Goal: Task Accomplishment & Management: Use online tool/utility

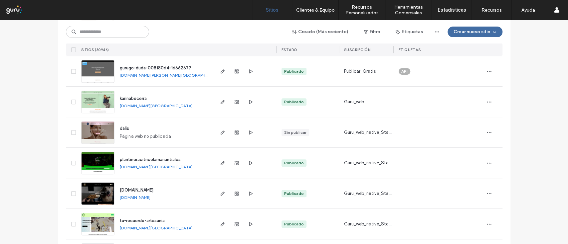
scroll to position [186, 0]
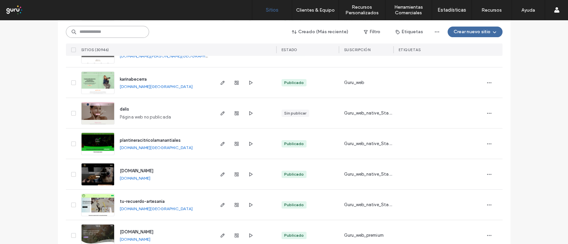
click at [108, 35] on input at bounding box center [107, 32] width 83 height 12
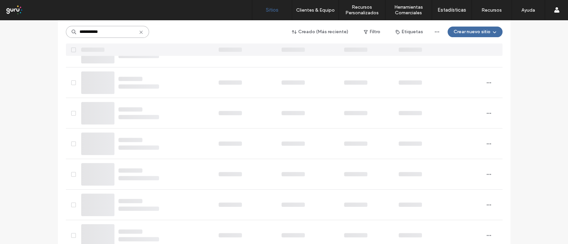
scroll to position [17, 0]
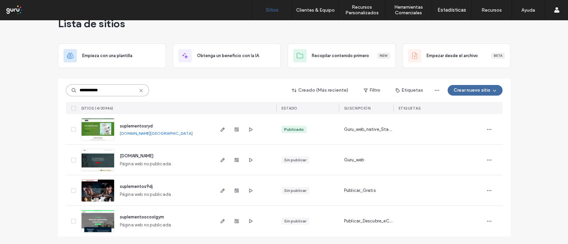
click at [109, 93] on input "**********" at bounding box center [107, 90] width 83 height 12
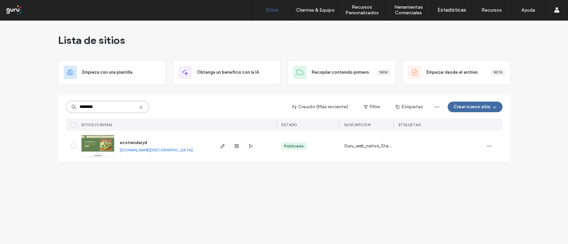
scroll to position [0, 0]
type input "********"
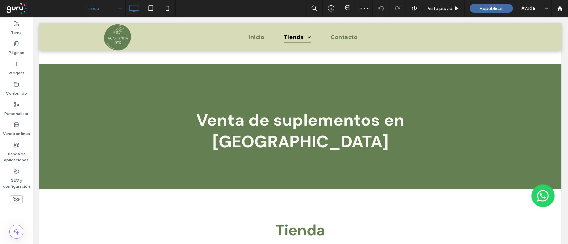
scroll to position [221, 0]
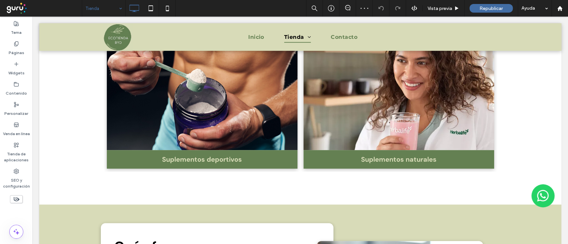
click at [559, 79] on body "RECIBE LOS PRODUCTOS EN TU CASA - whatsapp [PHONE_NUMBER] Click To Paste Click …" at bounding box center [300, 203] width 535 height 816
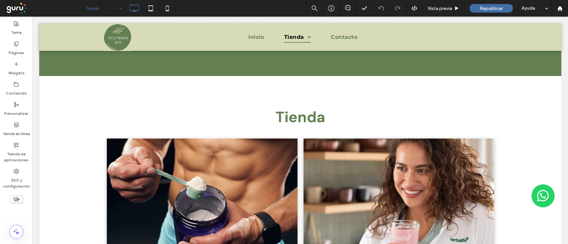
scroll to position [104, 0]
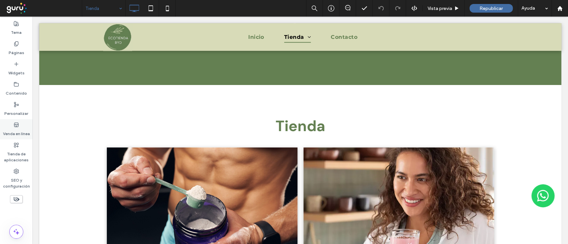
click at [6, 130] on label "Venda en línea" at bounding box center [16, 132] width 27 height 9
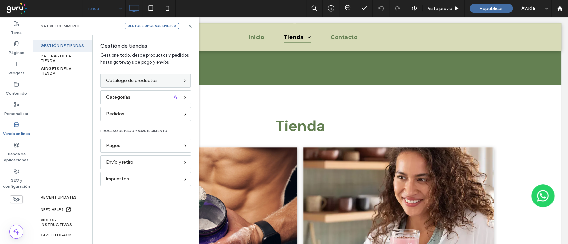
click at [136, 82] on span "Catálogo de productos" at bounding box center [132, 80] width 52 height 7
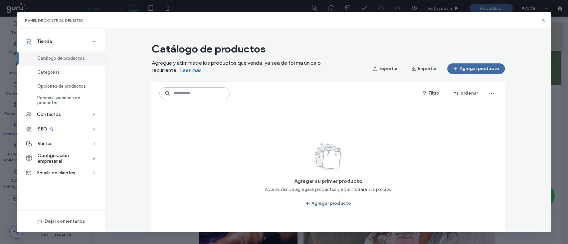
scroll to position [29, 0]
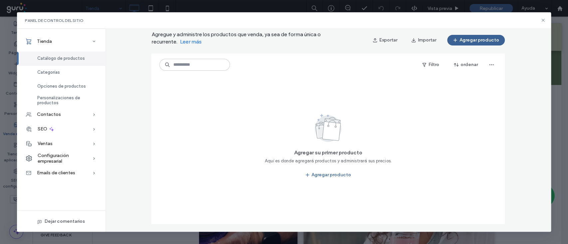
click at [480, 40] on button "Agregar producto" at bounding box center [476, 40] width 58 height 11
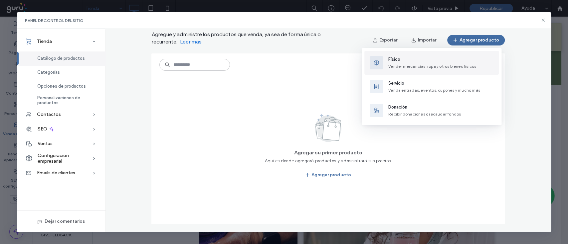
click at [425, 57] on span "Físico" at bounding box center [432, 59] width 88 height 7
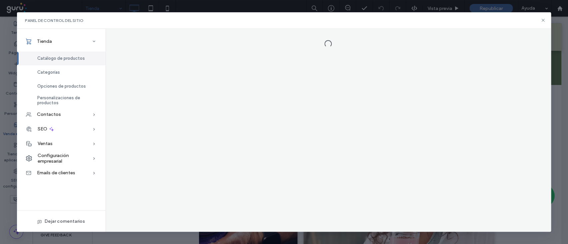
scroll to position [0, 0]
